Goal: Transaction & Acquisition: Subscribe to service/newsletter

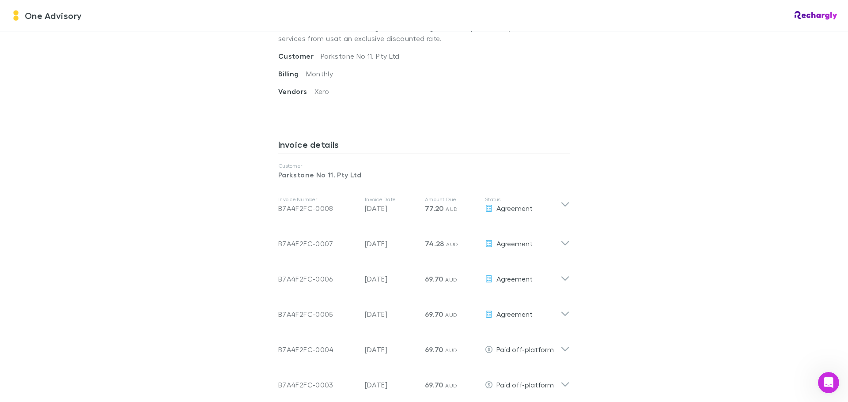
click at [181, 205] on div "One Advisory One Advisory Software subscriptions agreement One Advisory has par…" at bounding box center [424, 201] width 848 height 402
click at [139, 150] on div "One Advisory One Advisory Software subscriptions agreement One Advisory has par…" at bounding box center [424, 201] width 848 height 402
click at [142, 171] on div "One Advisory One Advisory Software subscriptions agreement One Advisory has par…" at bounding box center [424, 201] width 848 height 402
click at [747, 249] on div "One Advisory One Advisory Software subscriptions agreement One Advisory has par…" at bounding box center [424, 201] width 848 height 402
drag, startPoint x: 263, startPoint y: 132, endPoint x: 743, endPoint y: 319, distance: 514.7
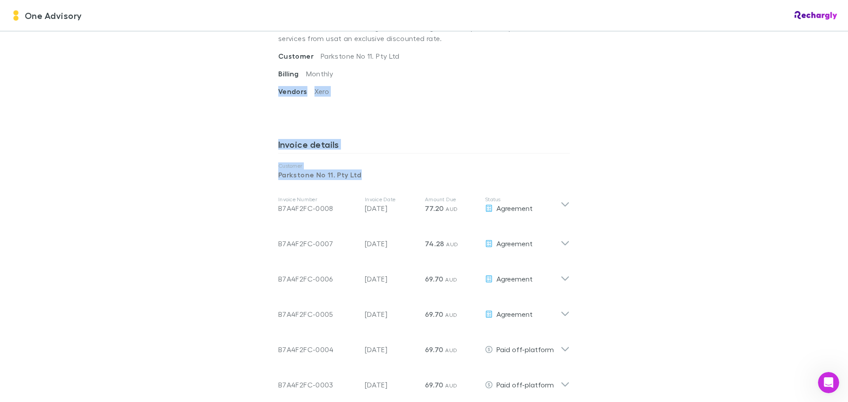
click at [743, 319] on div "One Advisory One Advisory Software subscriptions agreement One Advisory has par…" at bounding box center [424, 201] width 848 height 402
click at [130, 147] on div "One Advisory One Advisory Software subscriptions agreement One Advisory has par…" at bounding box center [424, 201] width 848 height 402
click at [201, 118] on div "One Advisory One Advisory Software subscriptions agreement One Advisory has par…" at bounding box center [424, 201] width 848 height 402
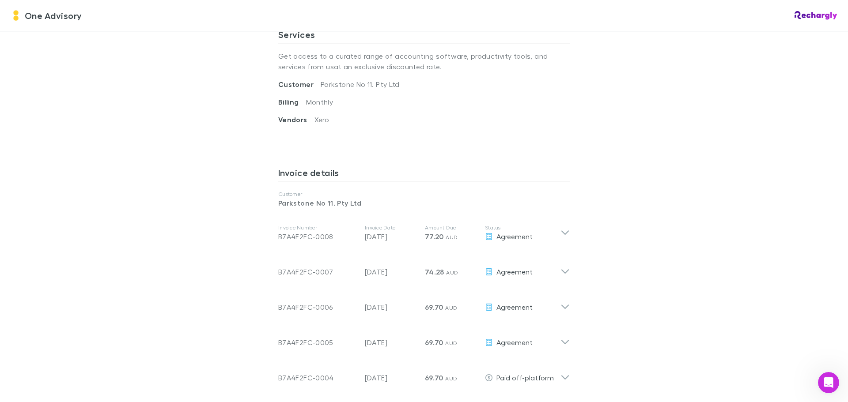
scroll to position [309, 0]
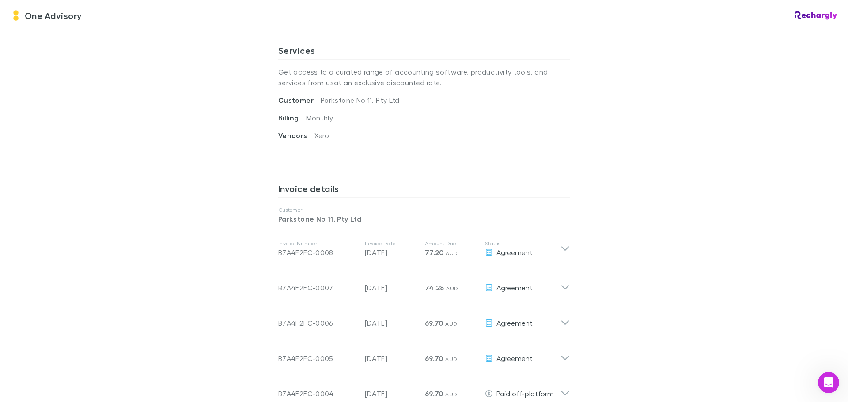
click at [218, 113] on div "One Advisory One Advisory Software subscriptions agreement One Advisory has par…" at bounding box center [424, 201] width 848 height 402
click at [219, 112] on div "One Advisory One Advisory Software subscriptions agreement One Advisory has par…" at bounding box center [424, 201] width 848 height 402
drag, startPoint x: 196, startPoint y: 232, endPoint x: 54, endPoint y: 254, distance: 143.9
click at [196, 232] on div "One Advisory One Advisory Software subscriptions agreement One Advisory has par…" at bounding box center [424, 201] width 848 height 402
click at [683, 222] on div "One Advisory One Advisory Software subscriptions agreement One Advisory has par…" at bounding box center [424, 201] width 848 height 402
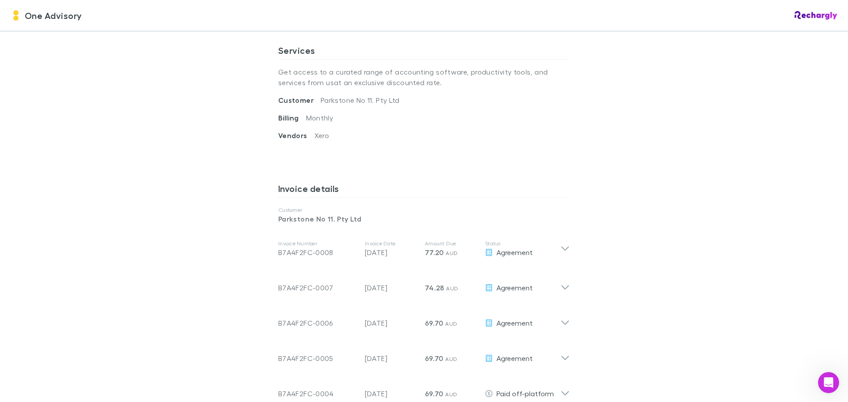
click at [181, 169] on div "One Advisory One Advisory Software subscriptions agreement One Advisory has par…" at bounding box center [424, 201] width 848 height 402
drag, startPoint x: 291, startPoint y: 211, endPoint x: 280, endPoint y: 208, distance: 11.6
click at [291, 211] on p "Customer" at bounding box center [423, 210] width 291 height 7
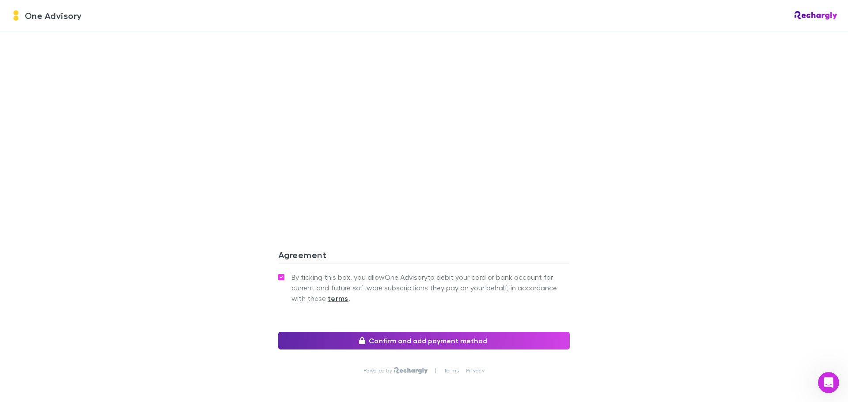
scroll to position [969, 0]
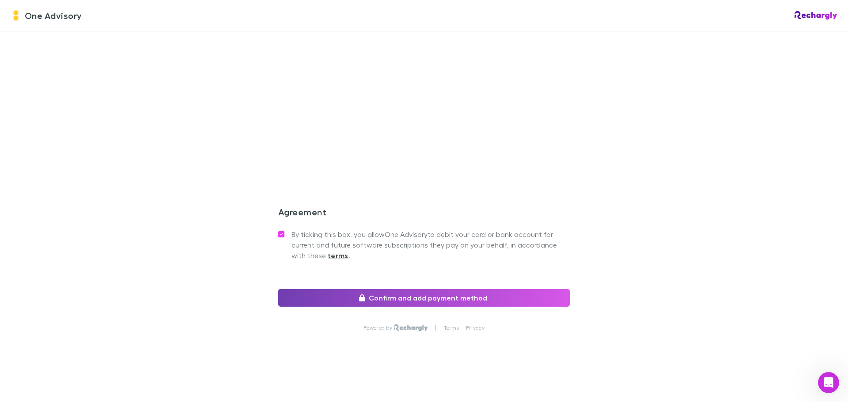
click at [486, 296] on button "Confirm and add payment method" at bounding box center [423, 298] width 291 height 18
